Goal: Task Accomplishment & Management: Use online tool/utility

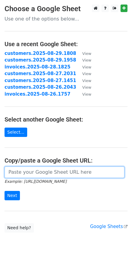
click at [34, 175] on input "url" at bounding box center [65, 171] width 120 height 11
paste input "https://docs.google.com/spreadsheets/d/1zaO2JiS2EYQJIgHcNTEDEHmpxdVkYmqoLlqTiou…"
type input "https://docs.google.com/spreadsheets/d/1zaO2JiS2EYQJIgHcNTEDEHmpxdVkYmqoLlqTiou…"
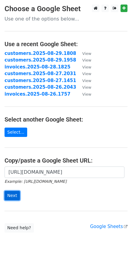
click at [10, 196] on input "Next" at bounding box center [12, 195] width 15 height 9
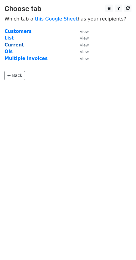
click at [13, 45] on strong "Current" at bounding box center [15, 44] width 20 height 5
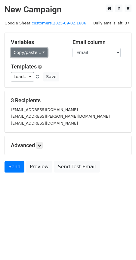
click at [38, 52] on link "Copy/paste..." at bounding box center [29, 52] width 37 height 9
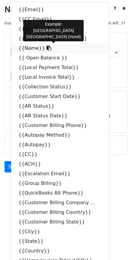
click at [46, 49] on icon at bounding box center [48, 48] width 5 height 5
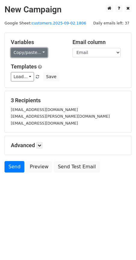
click at [41, 53] on link "Copy/paste..." at bounding box center [29, 52] width 37 height 9
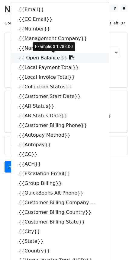
click at [69, 59] on icon at bounding box center [71, 57] width 5 height 5
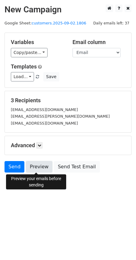
click at [40, 167] on link "Preview" at bounding box center [39, 166] width 27 height 11
click at [35, 166] on link "Preview" at bounding box center [39, 166] width 27 height 11
click at [35, 170] on link "Preview" at bounding box center [39, 166] width 27 height 11
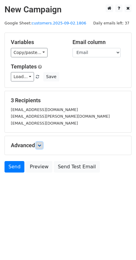
click at [41, 144] on icon at bounding box center [40, 146] width 4 height 4
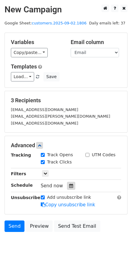
click at [69, 187] on icon at bounding box center [71, 186] width 4 height 4
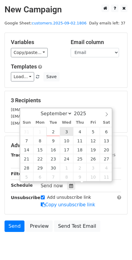
type input "2025-09-03 12:00"
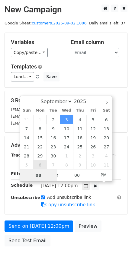
type input "08"
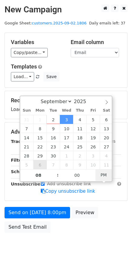
type input "2025-09-03 08:00"
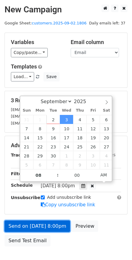
click at [36, 229] on link "Send on Sep 3 at 8:00pm" at bounding box center [37, 225] width 65 height 11
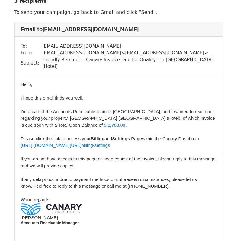
scroll to position [41, 0]
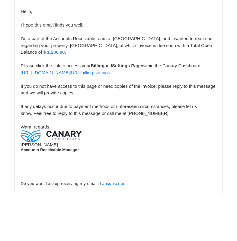
scroll to position [570, 0]
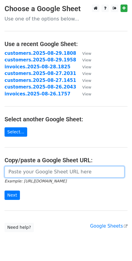
click at [37, 171] on input "url" at bounding box center [65, 171] width 120 height 11
paste input "[URL][DOMAIN_NAME]"
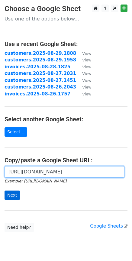
type input "https://docs.google.com/spreadsheets/d/1zaO2JiS2EYQJIgHcNTEDEHmpxdVkYmqoLlqTiou…"
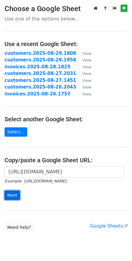
click at [14, 194] on input "Next" at bounding box center [12, 195] width 15 height 9
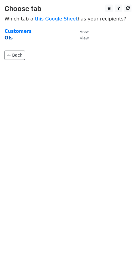
click at [7, 39] on strong "OIs" at bounding box center [9, 37] width 8 height 5
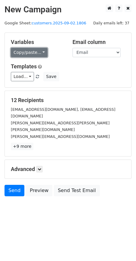
click at [41, 54] on link "Copy/paste..." at bounding box center [29, 52] width 37 height 9
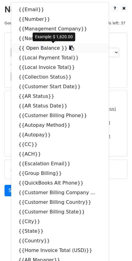
click at [69, 48] on icon at bounding box center [71, 48] width 5 height 5
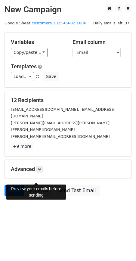
click at [41, 185] on link "Preview" at bounding box center [39, 190] width 27 height 11
click at [39, 185] on link "Preview" at bounding box center [39, 190] width 27 height 11
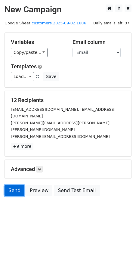
click at [15, 185] on link "Send" at bounding box center [15, 190] width 20 height 11
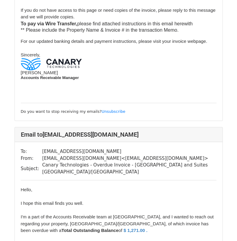
scroll to position [1177, 0]
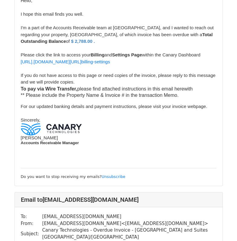
scroll to position [1147, 0]
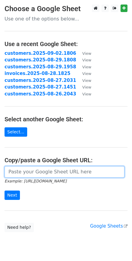
click at [19, 172] on input "url" at bounding box center [65, 171] width 120 height 11
paste input "[URL][DOMAIN_NAME]"
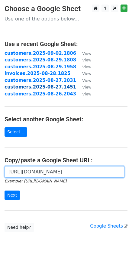
scroll to position [0, 132]
type input "[URL][DOMAIN_NAME]"
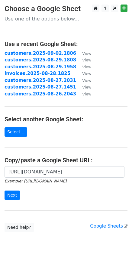
scroll to position [0, 0]
click at [14, 193] on input "Next" at bounding box center [12, 195] width 15 height 9
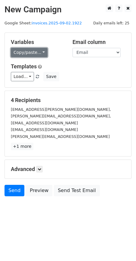
click at [38, 52] on link "Copy/paste..." at bounding box center [29, 52] width 37 height 9
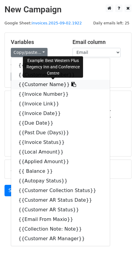
click at [71, 86] on icon at bounding box center [73, 84] width 5 height 5
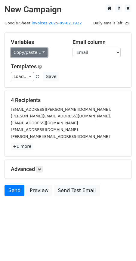
click at [42, 51] on link "Copy/paste..." at bounding box center [29, 52] width 37 height 9
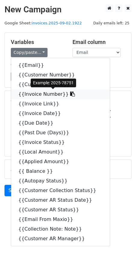
click at [70, 95] on icon at bounding box center [72, 94] width 5 height 5
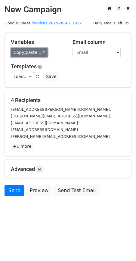
click at [38, 52] on link "Copy/paste..." at bounding box center [29, 52] width 37 height 9
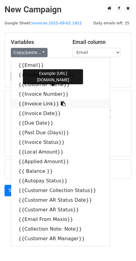
click at [61, 105] on icon at bounding box center [63, 103] width 5 height 5
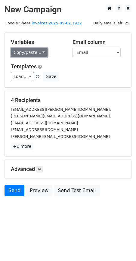
click at [38, 52] on link "Copy/paste..." at bounding box center [29, 52] width 37 height 9
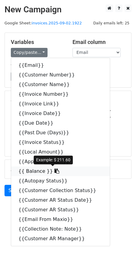
click at [55, 173] on icon at bounding box center [57, 171] width 5 height 5
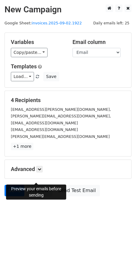
click at [38, 185] on link "Preview" at bounding box center [39, 190] width 27 height 11
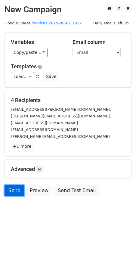
click at [14, 185] on link "Send" at bounding box center [15, 190] width 20 height 11
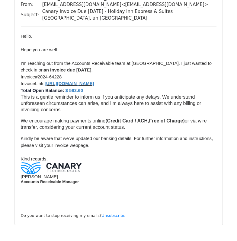
scroll to position [886, 0]
